Goal: Transaction & Acquisition: Purchase product/service

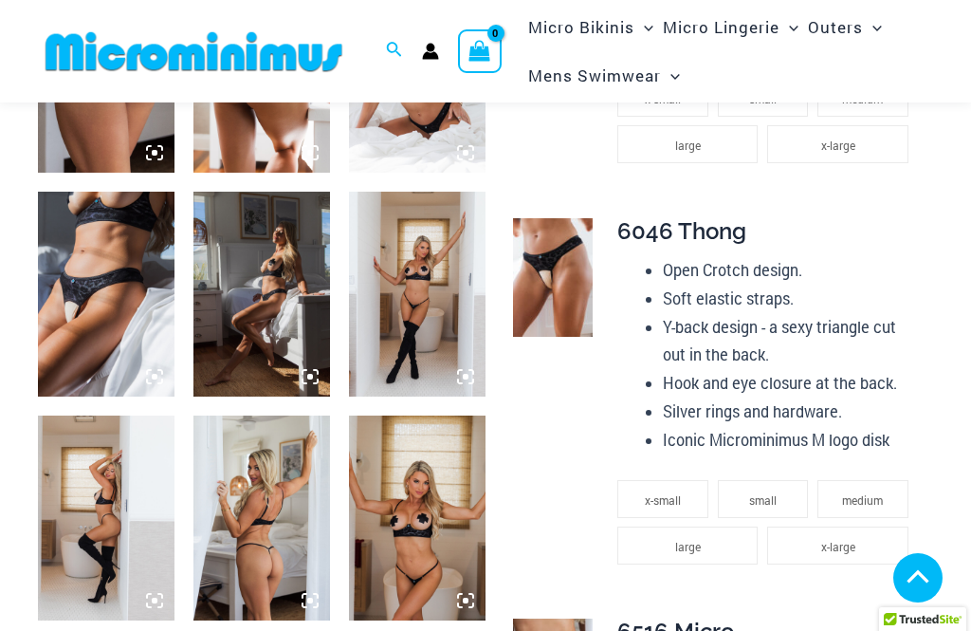
scroll to position [1112, 0]
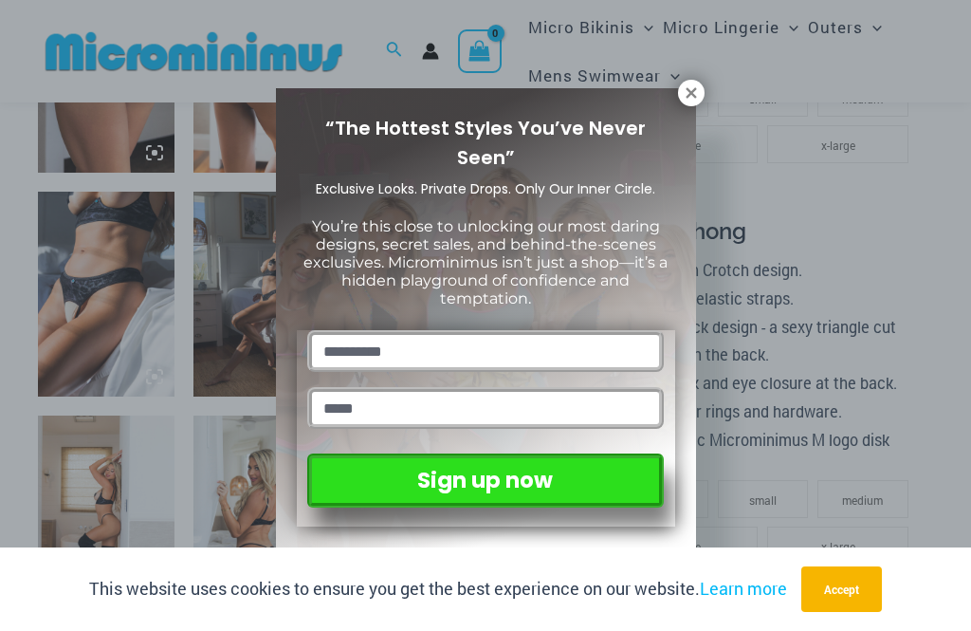
click at [692, 88] on icon at bounding box center [691, 92] width 17 height 17
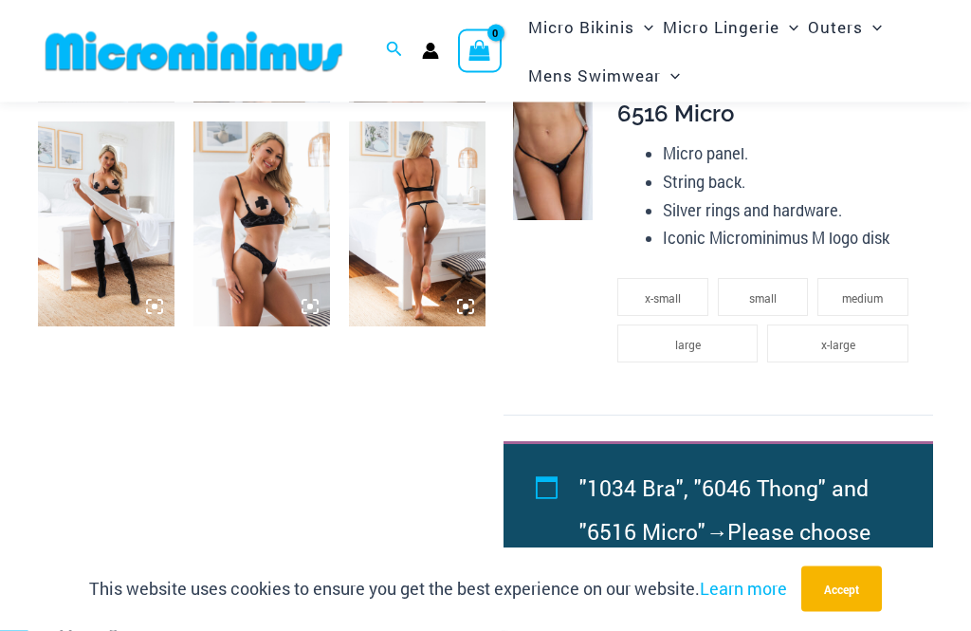
scroll to position [1623, 0]
click at [115, 214] on img at bounding box center [106, 223] width 137 height 205
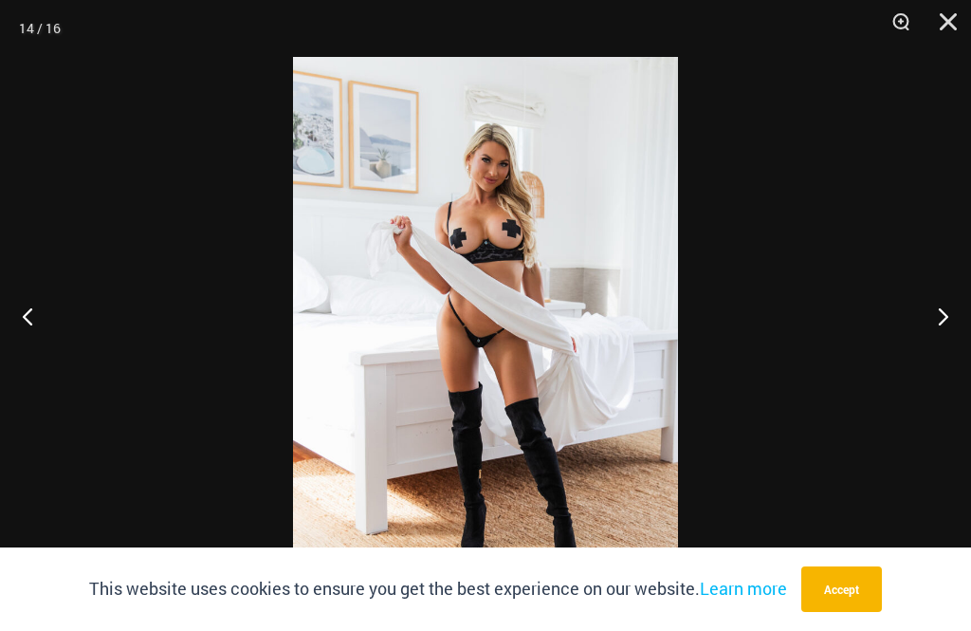
click at [937, 344] on button "Next" at bounding box center [935, 315] width 71 height 95
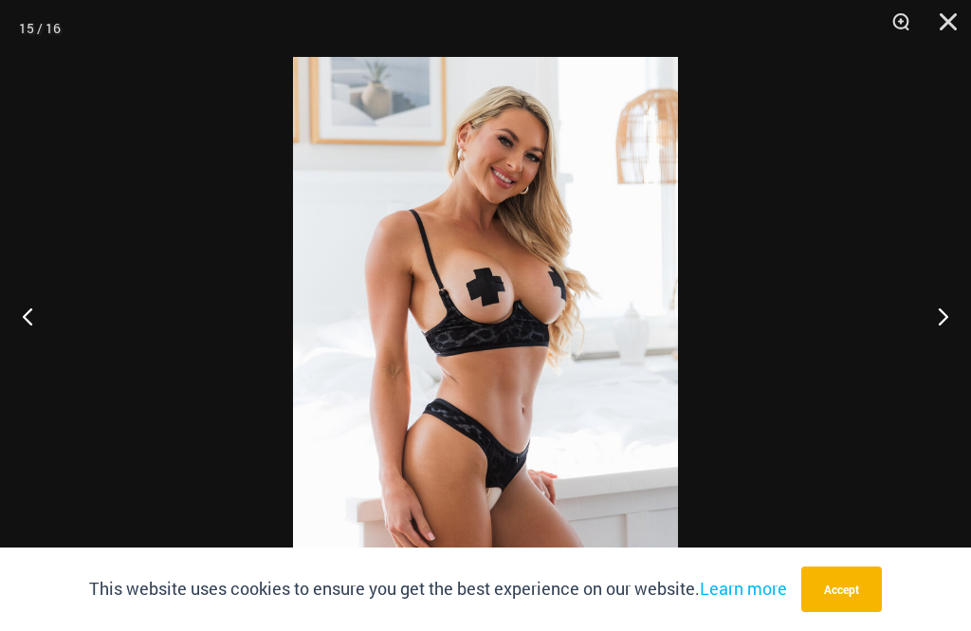
click at [953, 336] on button "Next" at bounding box center [935, 315] width 71 height 95
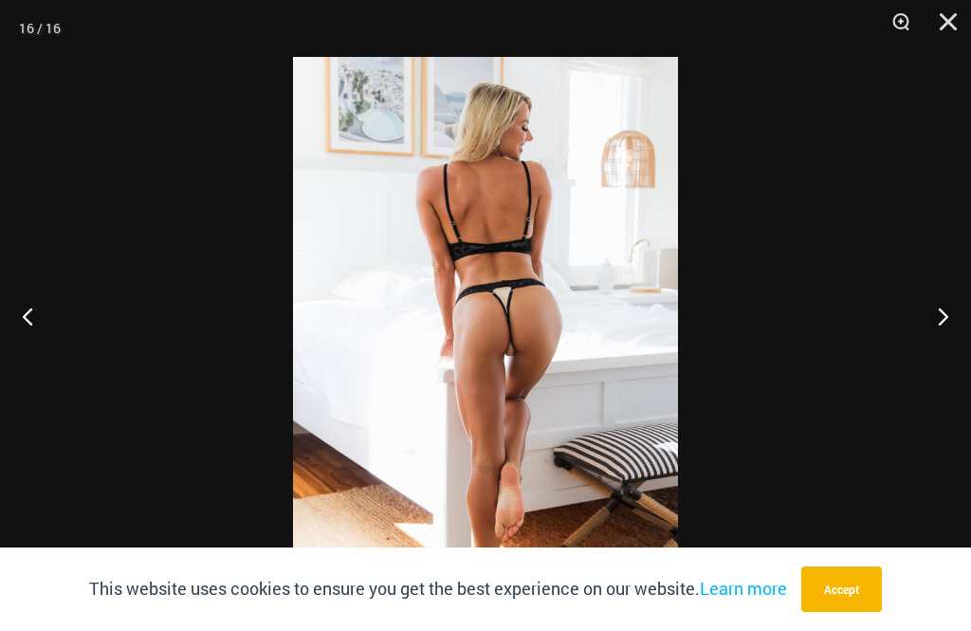
click at [955, 331] on button "Next" at bounding box center [935, 315] width 71 height 95
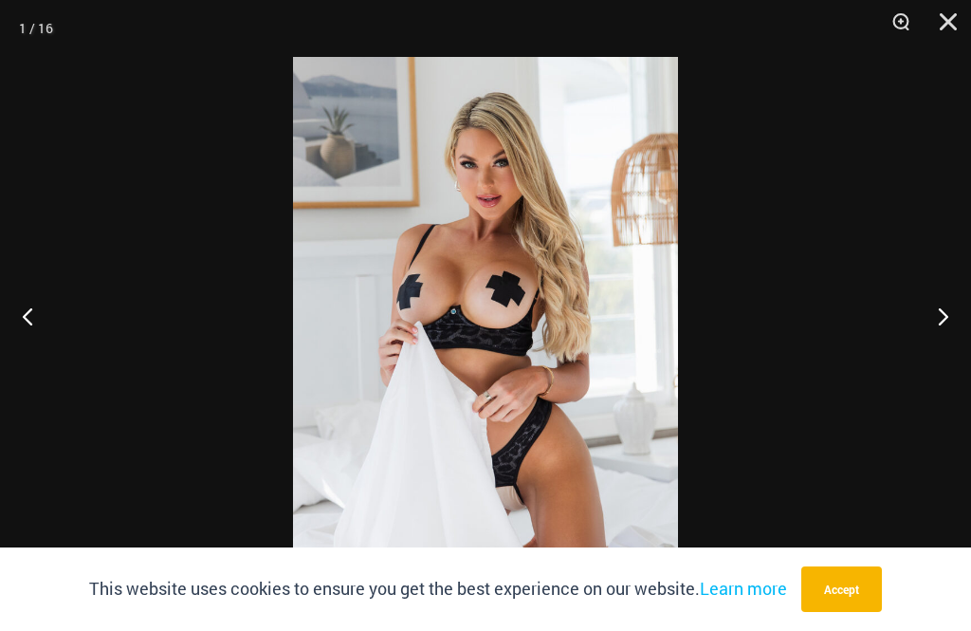
click at [964, 338] on button "Next" at bounding box center [935, 315] width 71 height 95
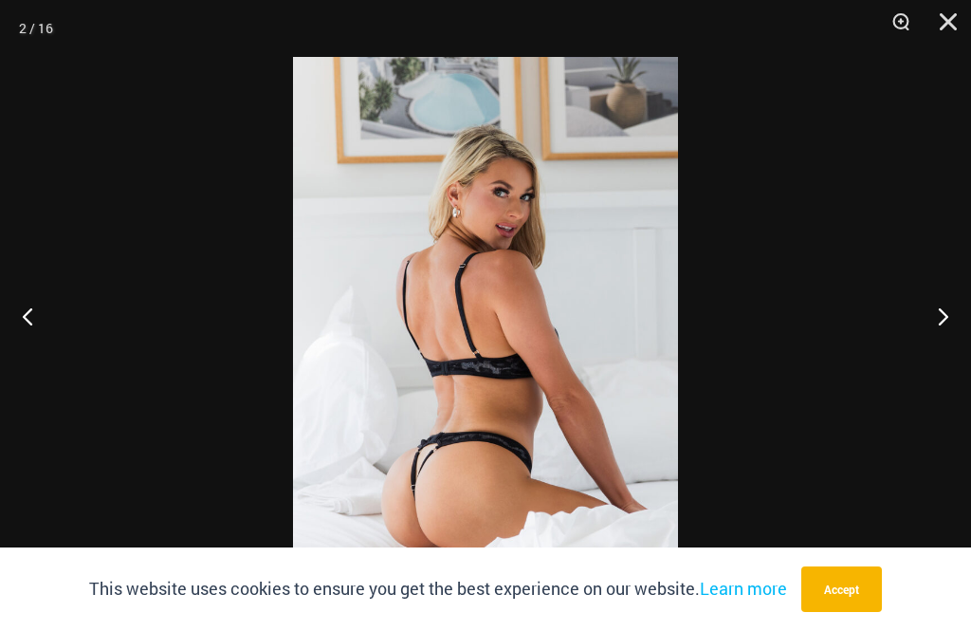
click at [963, 333] on button "Next" at bounding box center [935, 315] width 71 height 95
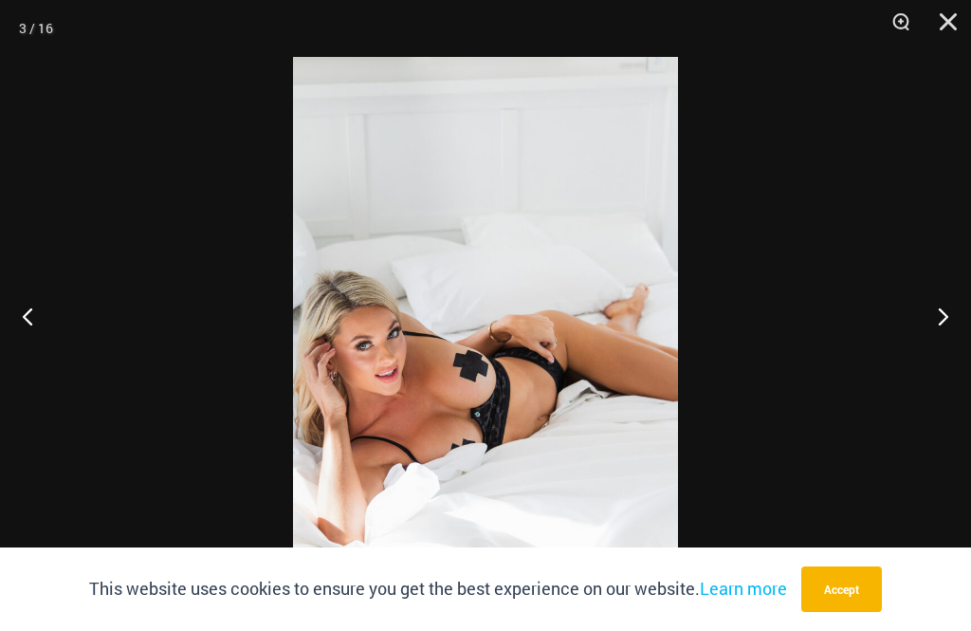
click at [963, 340] on button "Next" at bounding box center [935, 315] width 71 height 95
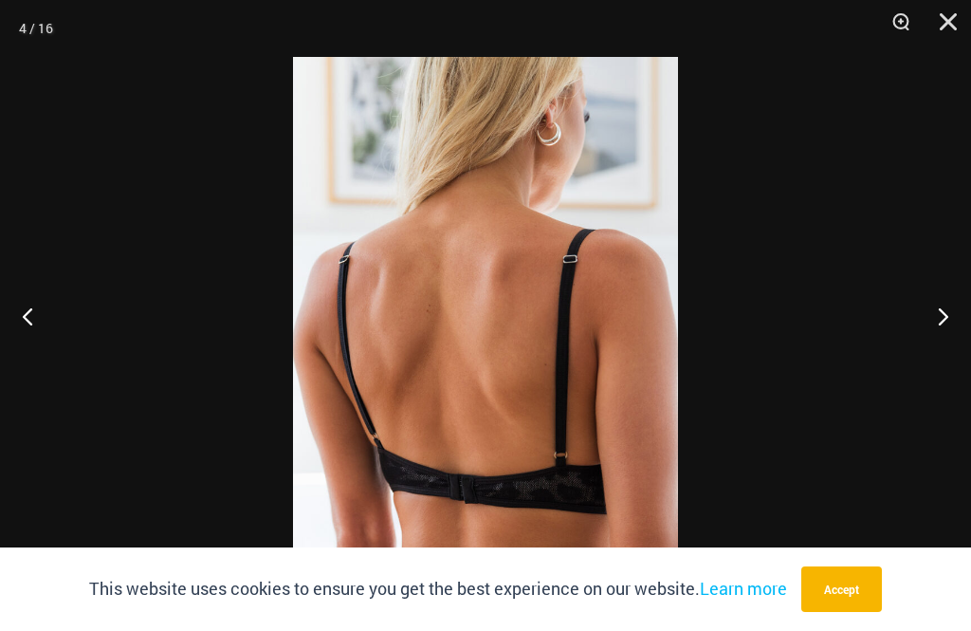
click at [963, 337] on button "Next" at bounding box center [935, 315] width 71 height 95
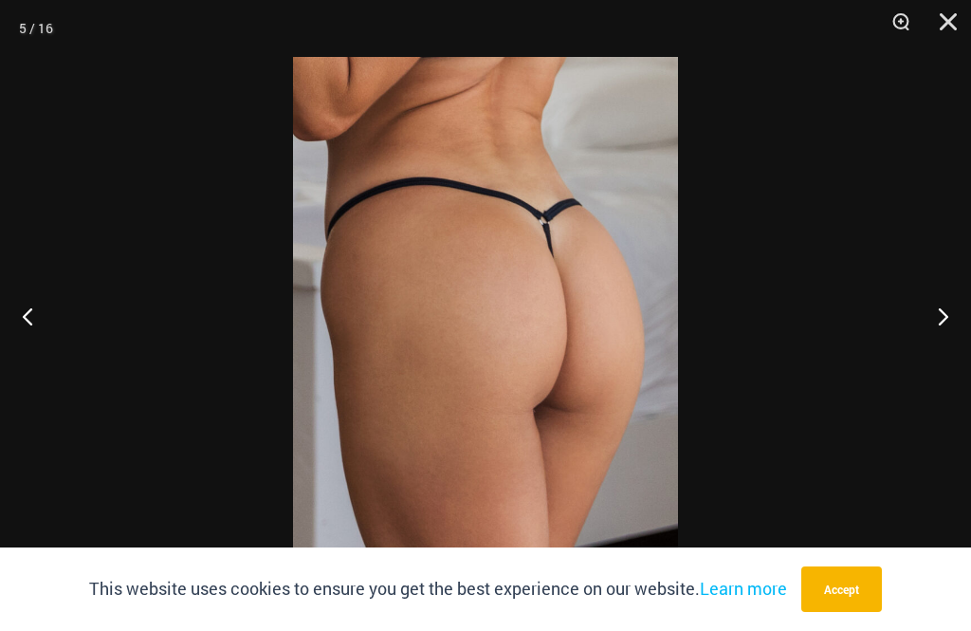
click at [963, 321] on button "Next" at bounding box center [935, 315] width 71 height 95
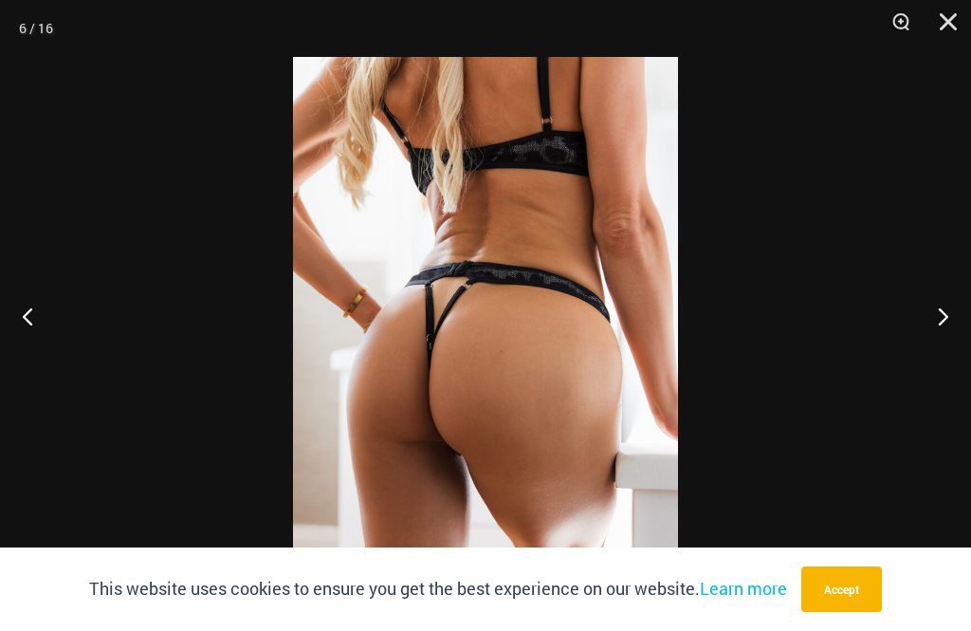
click at [953, 318] on button "Next" at bounding box center [935, 315] width 71 height 95
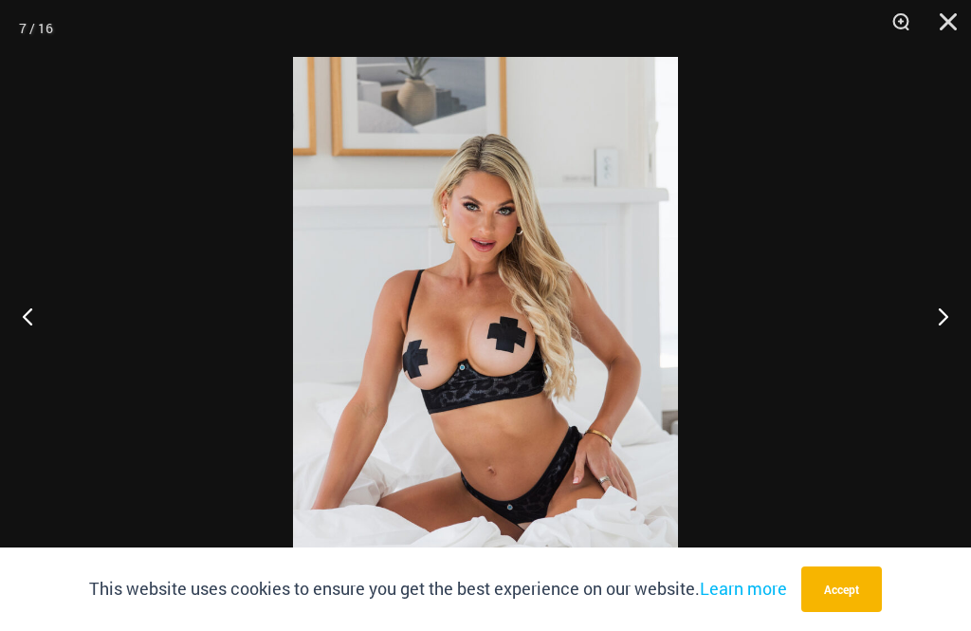
click at [953, 309] on button "Next" at bounding box center [935, 315] width 71 height 95
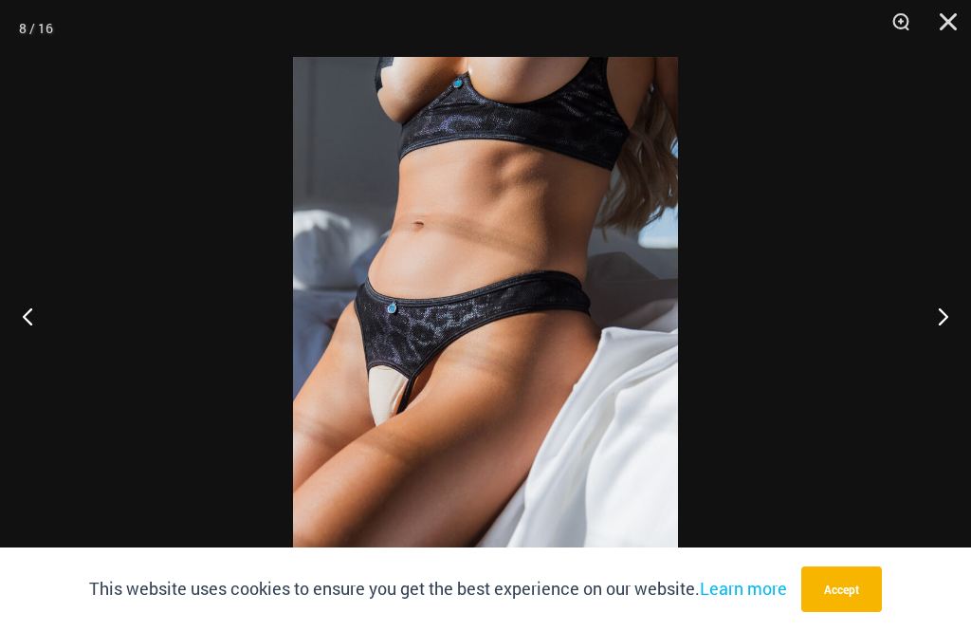
click at [937, 318] on button "Next" at bounding box center [935, 315] width 71 height 95
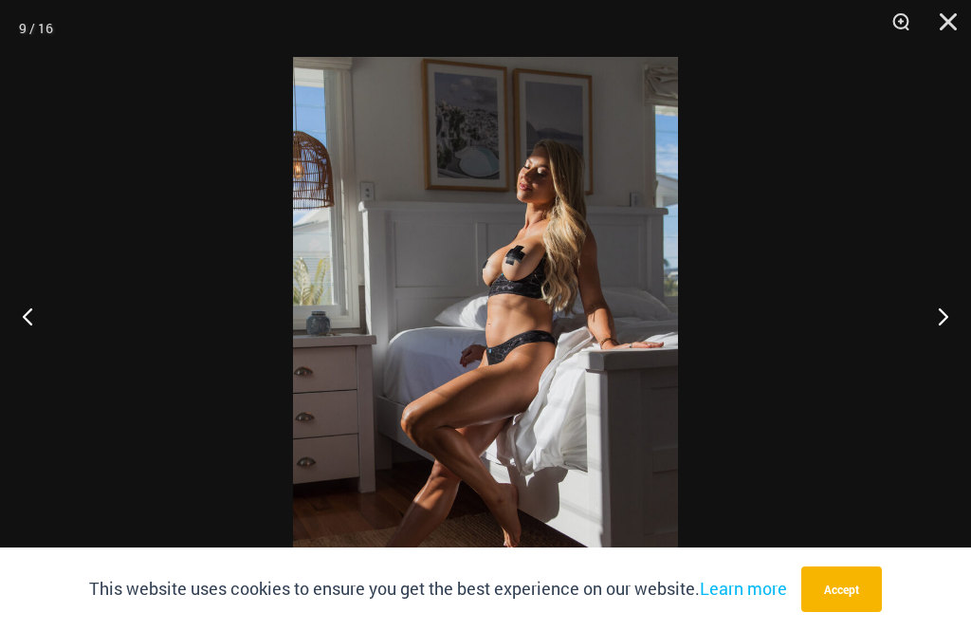
click at [945, 321] on button "Next" at bounding box center [935, 315] width 71 height 95
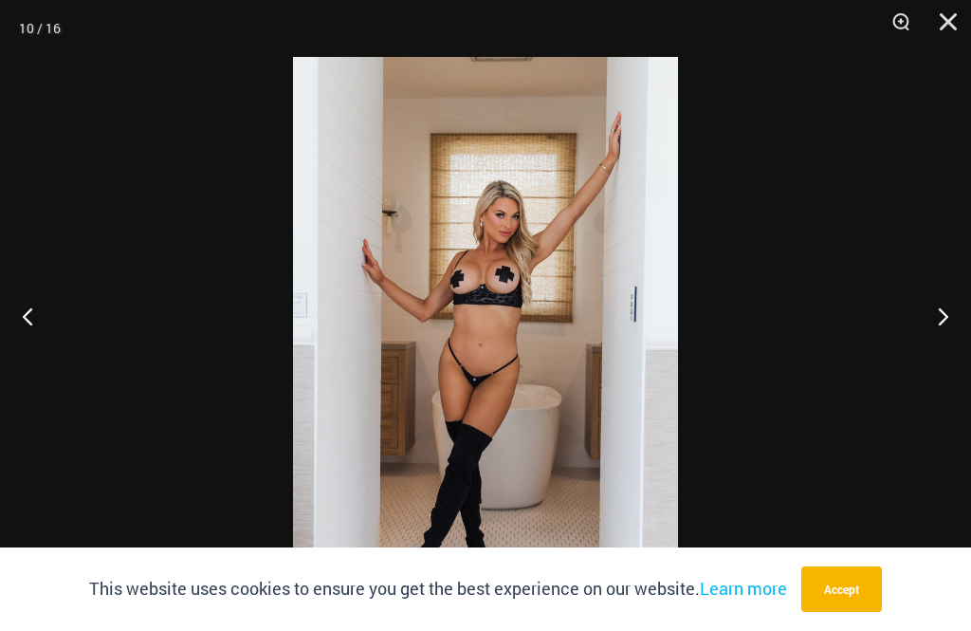
click at [940, 330] on button "Next" at bounding box center [935, 315] width 71 height 95
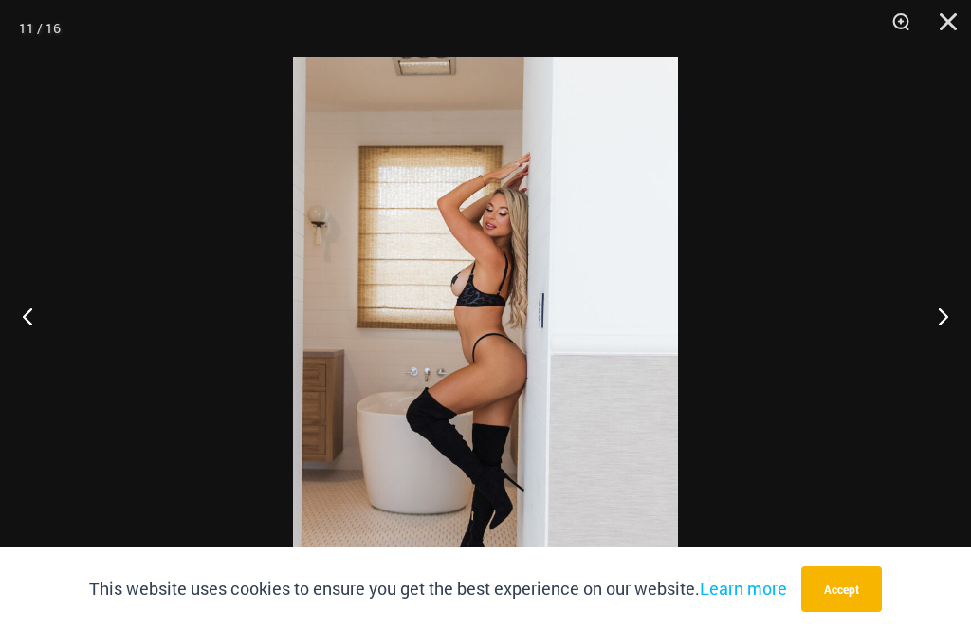
click at [938, 341] on button "Next" at bounding box center [935, 315] width 71 height 95
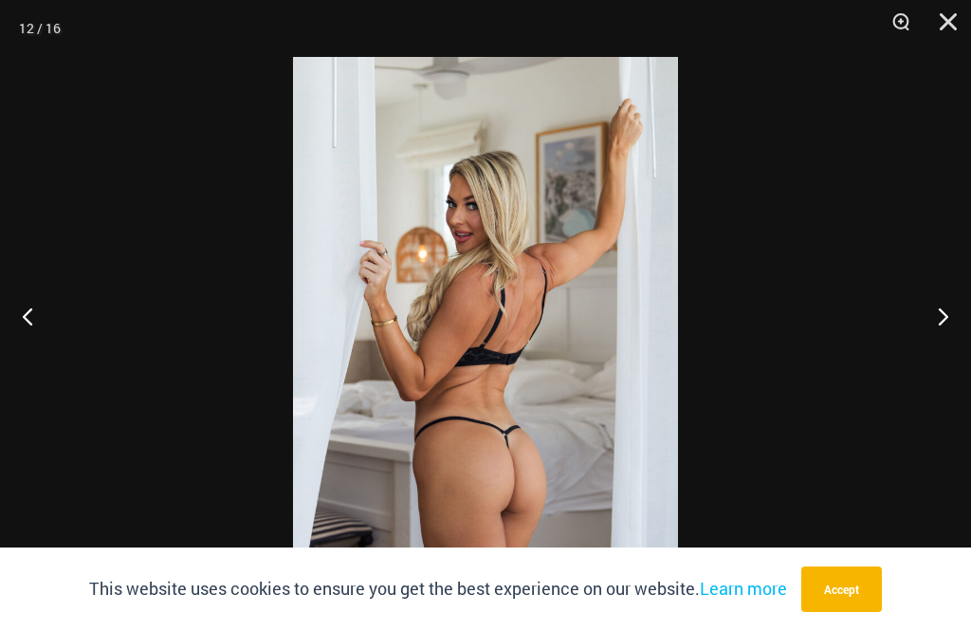
click at [933, 355] on button "Next" at bounding box center [935, 315] width 71 height 95
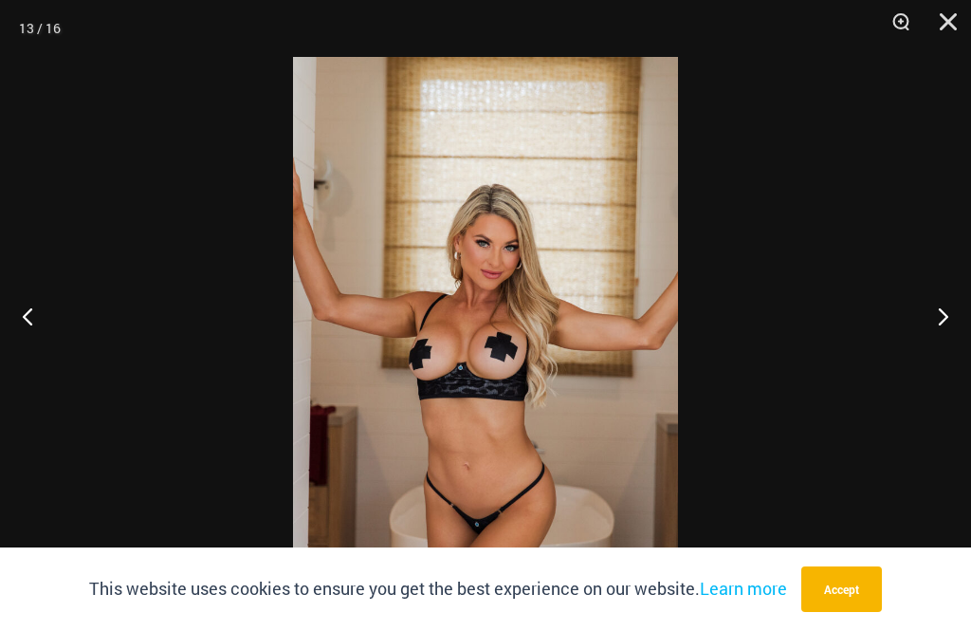
click at [948, 14] on button "Close" at bounding box center [941, 28] width 47 height 57
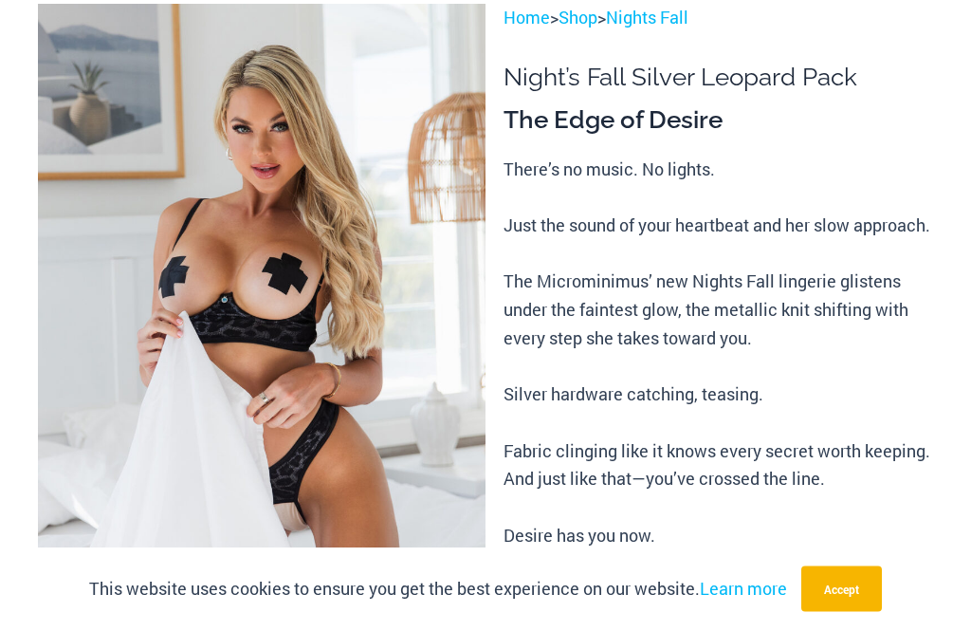
scroll to position [0, 0]
